Goal: Task Accomplishment & Management: Manage account settings

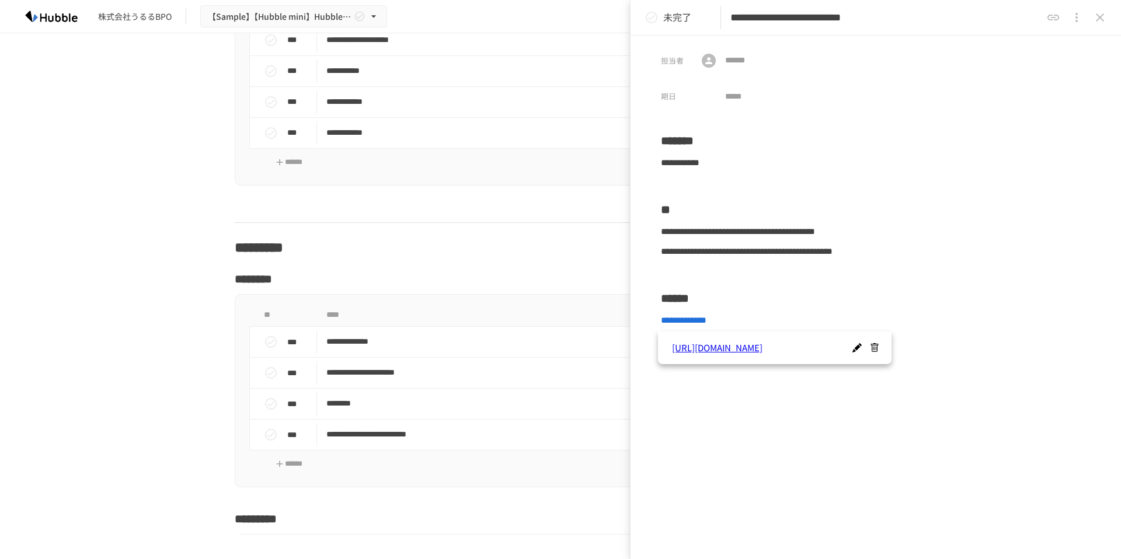
scroll to position [681, 0]
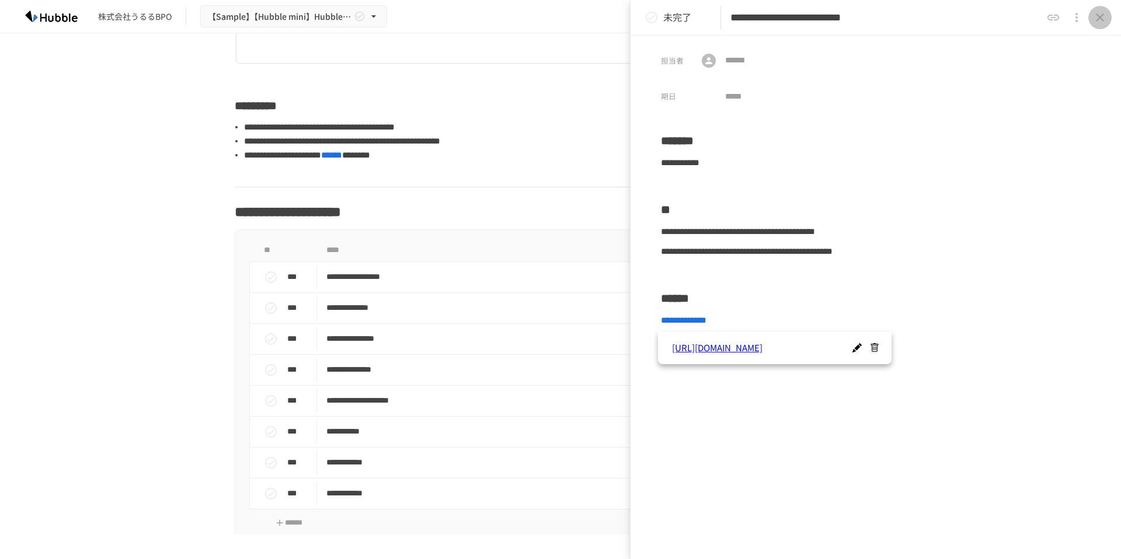
click at [1099, 19] on icon "close drawer" at bounding box center [1100, 18] width 14 height 14
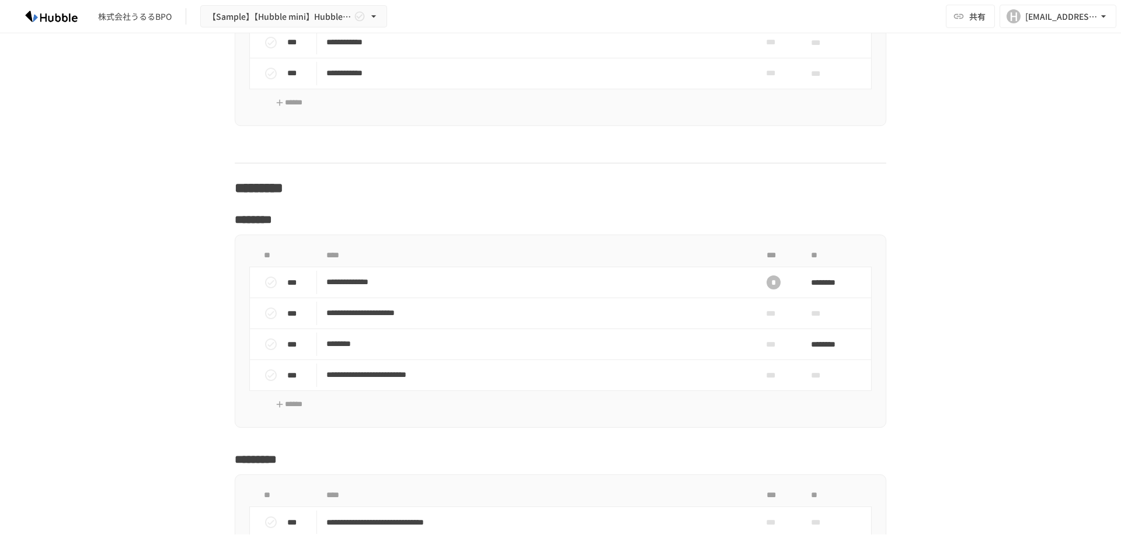
scroll to position [1102, 0]
click at [775, 312] on span "***" at bounding box center [774, 312] width 34 height 13
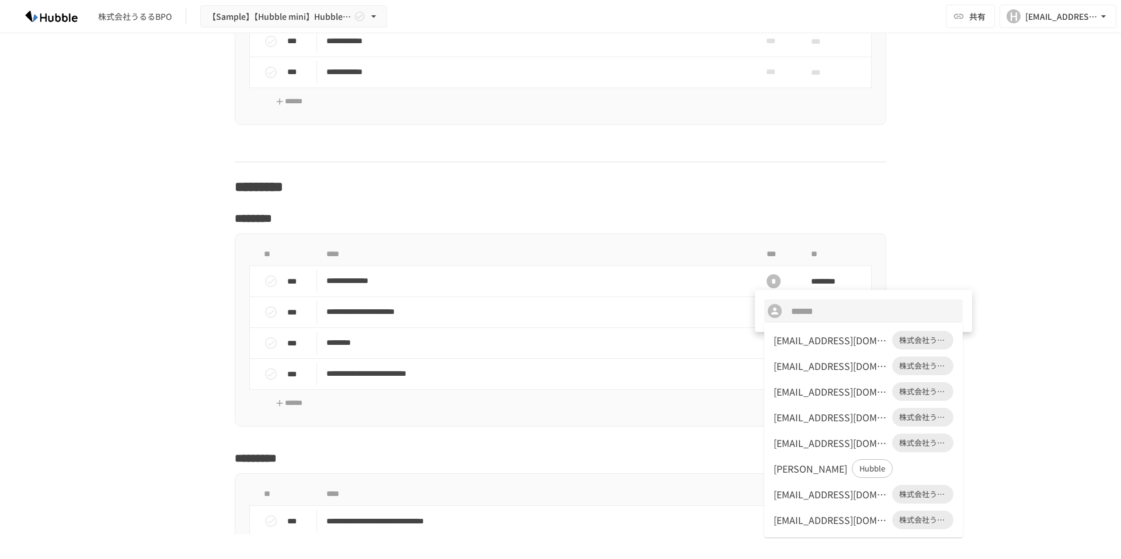
click at [803, 522] on div "[EMAIL_ADDRESS][DOMAIN_NAME]" at bounding box center [830, 520] width 114 height 14
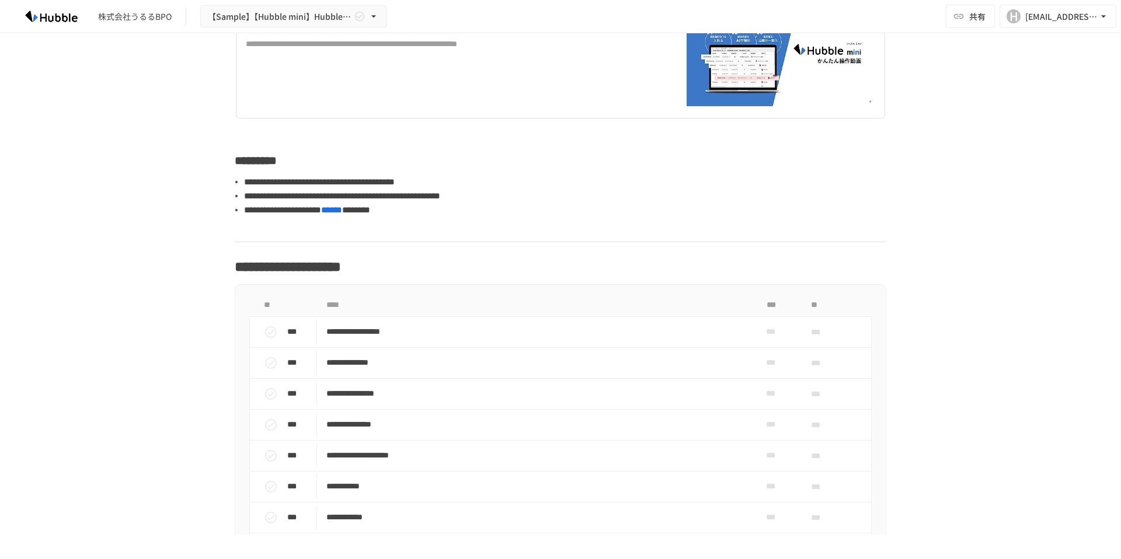
scroll to position [702, 0]
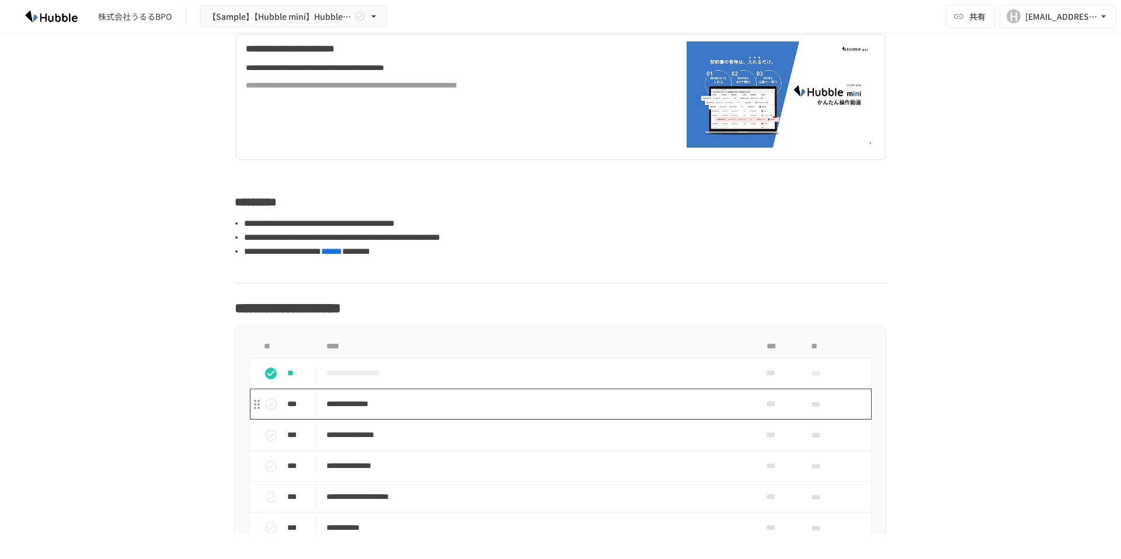
scroll to position [588, 0]
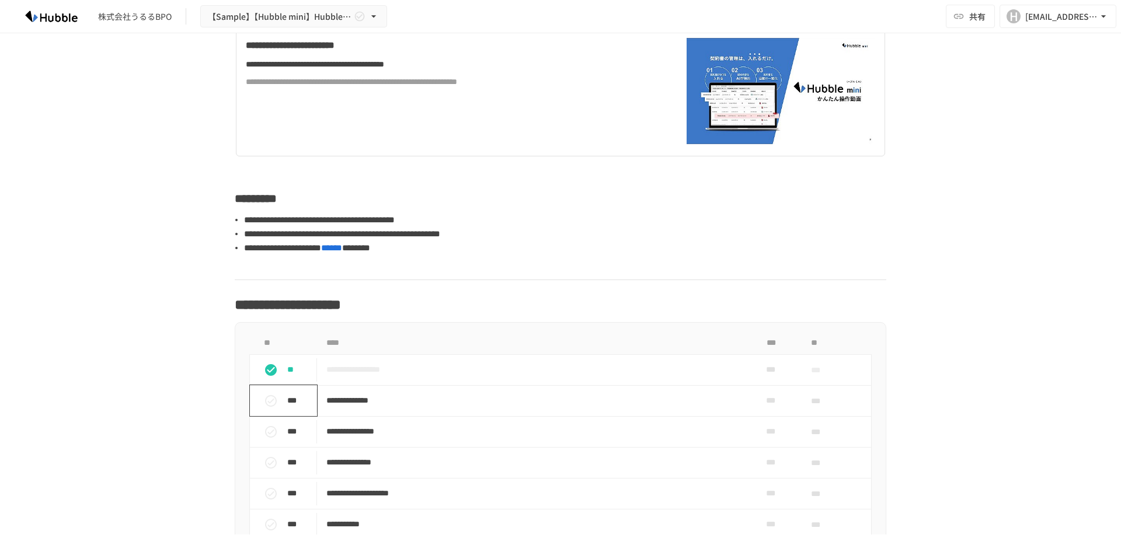
click at [273, 398] on icon "status" at bounding box center [271, 401] width 12 height 12
click at [270, 430] on icon "status" at bounding box center [271, 432] width 14 height 14
click at [269, 460] on icon "status" at bounding box center [271, 463] width 14 height 14
click at [267, 500] on button "status" at bounding box center [270, 493] width 23 height 23
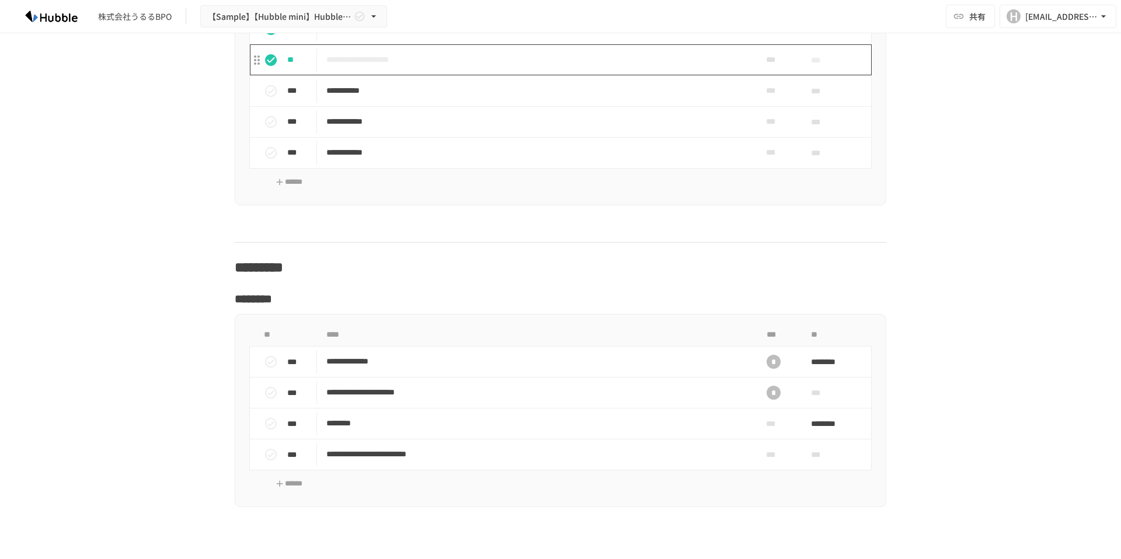
scroll to position [1160, 0]
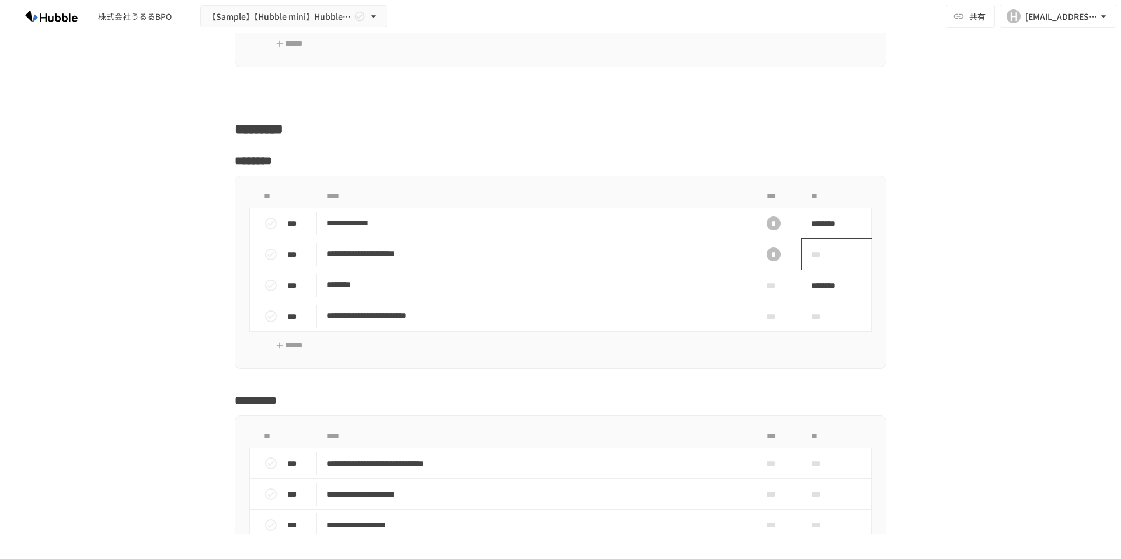
click at [829, 255] on span "***" at bounding box center [823, 254] width 25 height 23
click at [829, 255] on input "tel" at bounding box center [887, 253] width 134 height 23
click at [933, 401] on button "26" at bounding box center [933, 398] width 21 height 21
